Goal: Find specific page/section: Find specific page/section

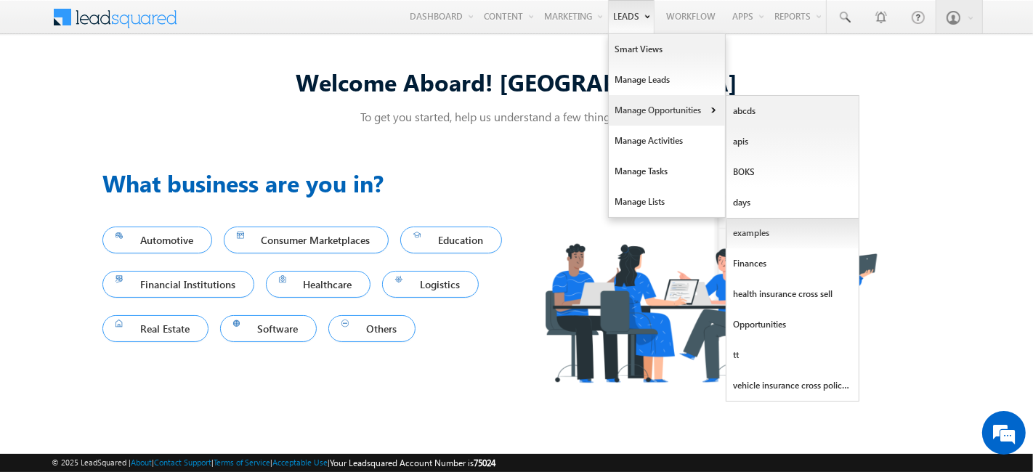
click at [783, 231] on link "examples" at bounding box center [793, 233] width 133 height 31
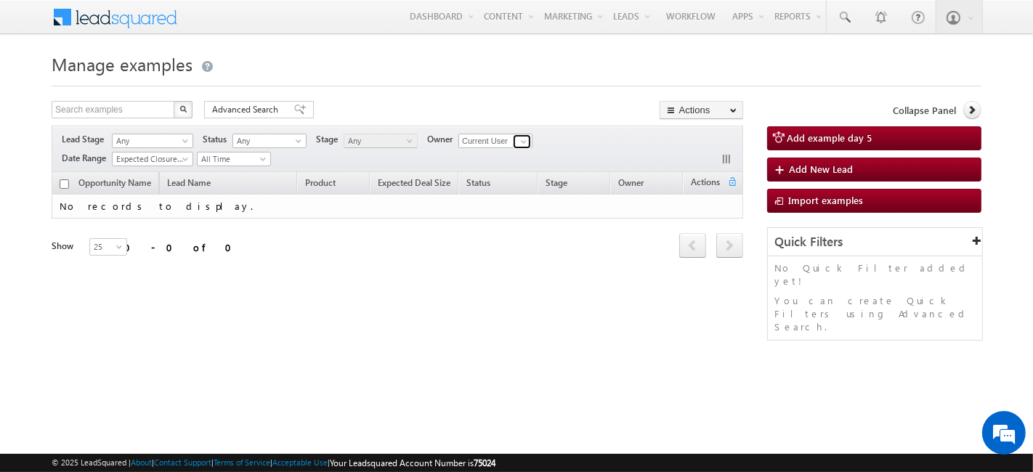
click at [519, 136] on span at bounding box center [524, 142] width 12 height 12
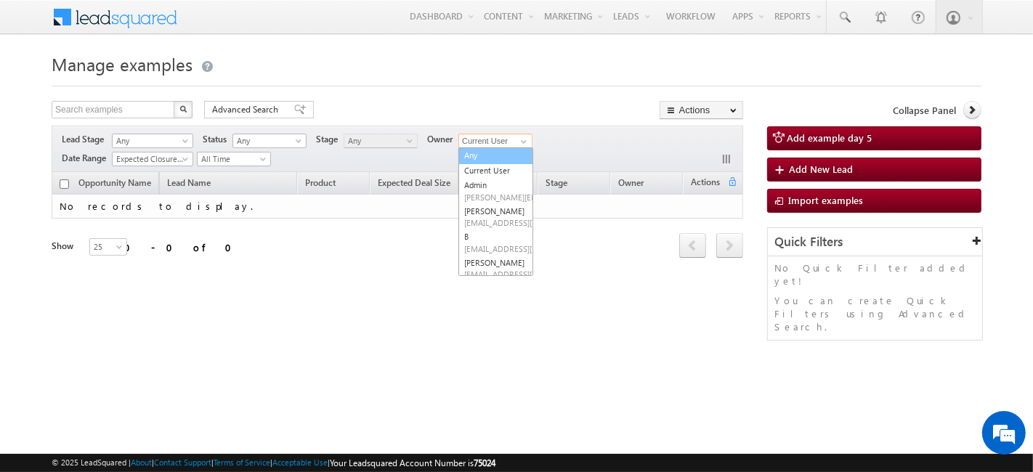
click at [494, 157] on link "Any" at bounding box center [496, 156] width 75 height 17
type input "Any"
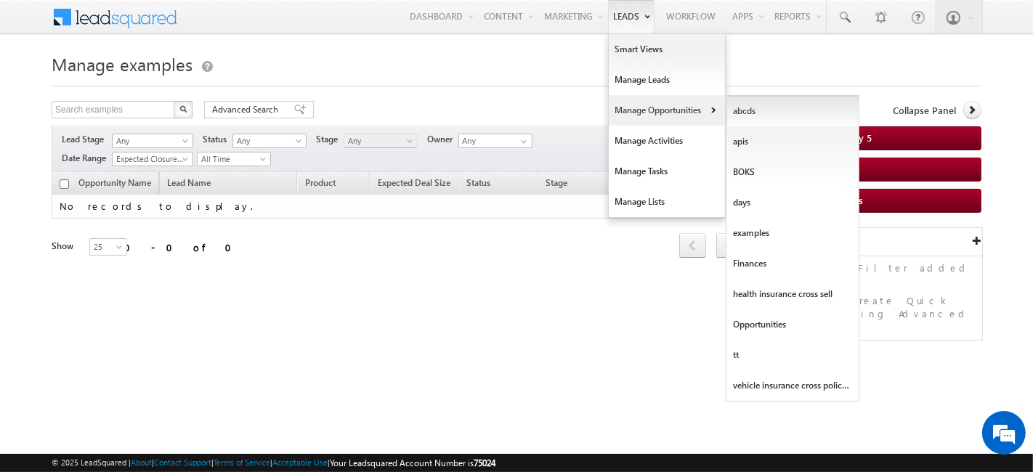
click at [762, 119] on link "abcds" at bounding box center [793, 111] width 133 height 31
click at [761, 172] on link "BOKS" at bounding box center [793, 172] width 133 height 31
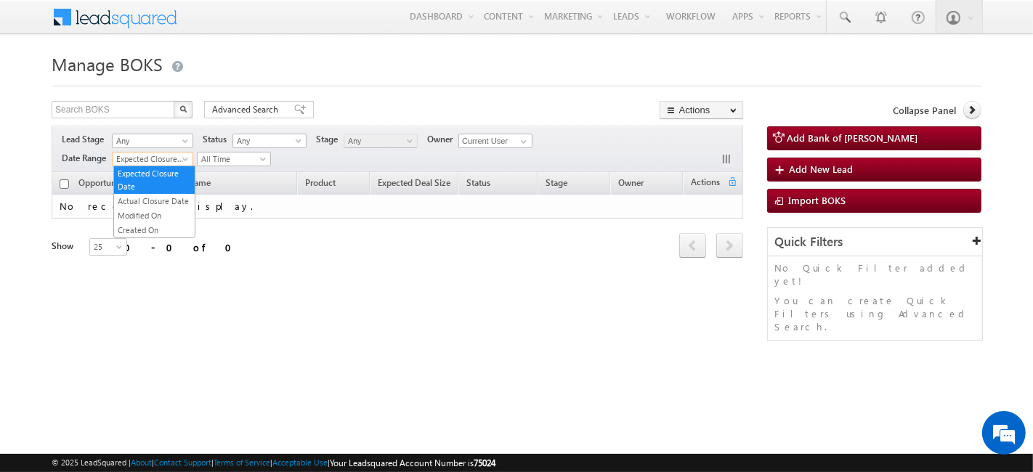
click at [174, 156] on span "Expected Closure Date" at bounding box center [151, 159] width 76 height 13
click at [172, 224] on link "Created On" at bounding box center [154, 230] width 81 height 13
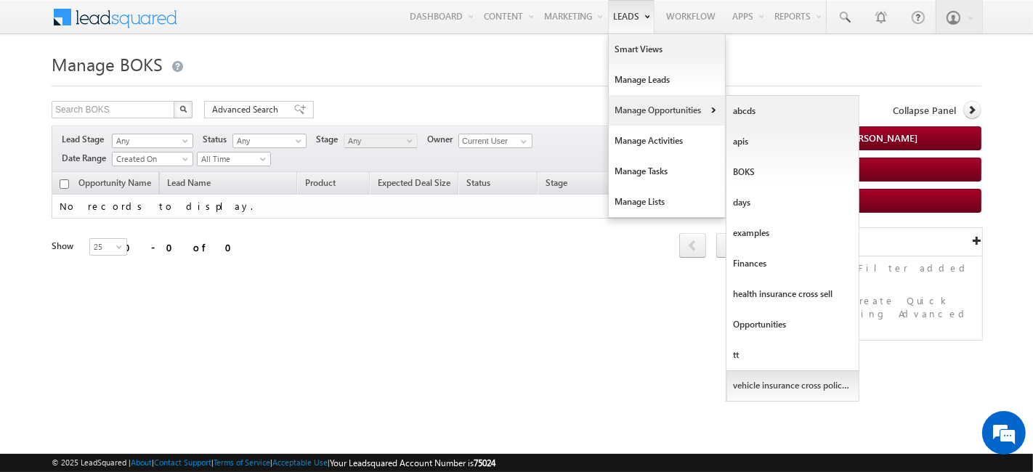
click at [750, 371] on link "vehicle insurance cross policy name" at bounding box center [793, 386] width 133 height 31
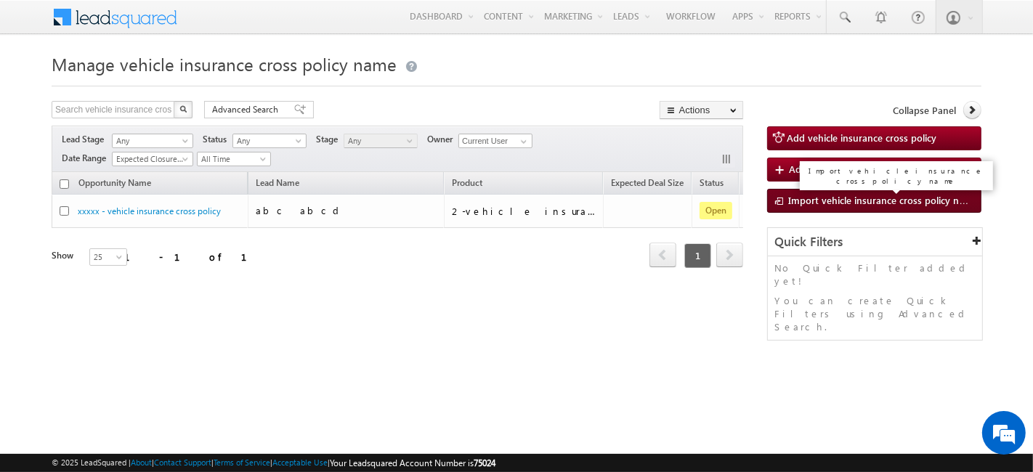
click at [861, 198] on span "Import vehicle insurance cross policy name" at bounding box center [884, 200] width 190 height 12
